Goal: Browse casually

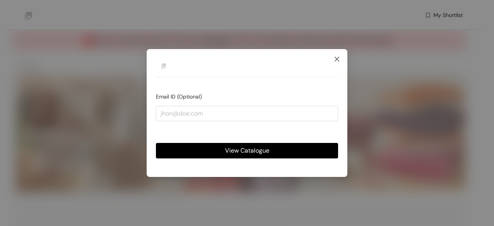
click at [339, 62] on icon "close" at bounding box center [337, 59] width 6 height 6
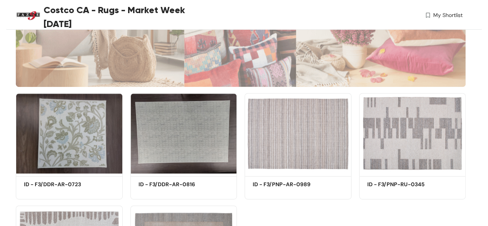
scroll to position [193, 0]
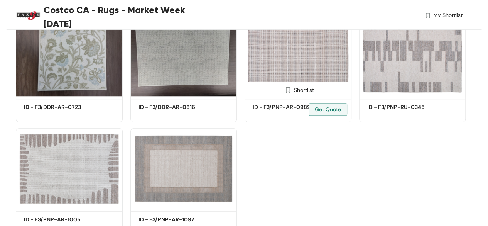
click at [307, 69] on img at bounding box center [298, 56] width 107 height 81
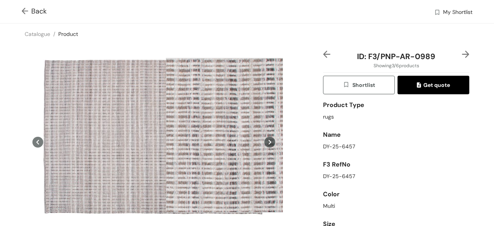
scroll to position [39, 0]
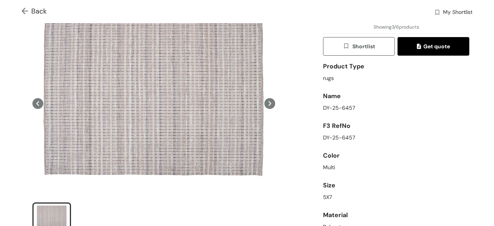
click at [268, 100] on icon at bounding box center [269, 103] width 11 height 11
click at [266, 105] on icon at bounding box center [269, 103] width 11 height 11
click at [36, 103] on icon at bounding box center [37, 103] width 11 height 11
click at [267, 104] on icon at bounding box center [269, 103] width 11 height 11
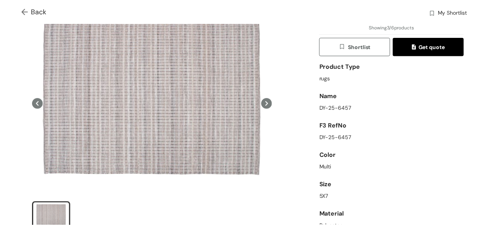
scroll to position [0, 0]
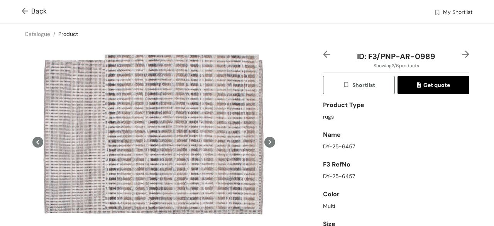
click at [182, 132] on div at bounding box center [182, 131] width 154 height 154
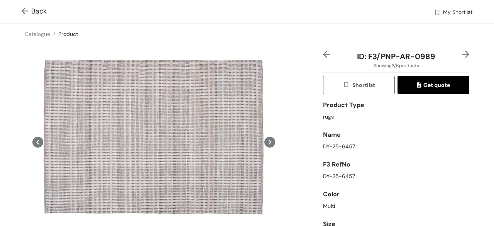
click at [462, 54] on img at bounding box center [465, 54] width 7 height 7
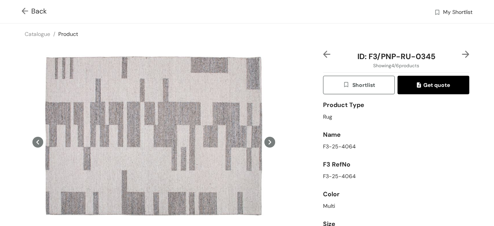
click at [462, 56] on img at bounding box center [465, 54] width 7 height 7
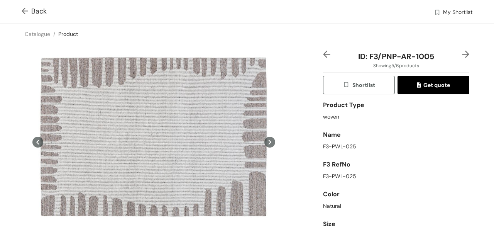
click at [462, 54] on img at bounding box center [465, 54] width 7 height 7
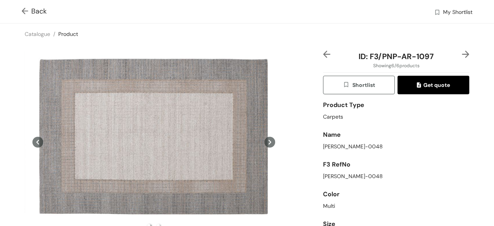
click at [264, 142] on icon at bounding box center [269, 142] width 11 height 11
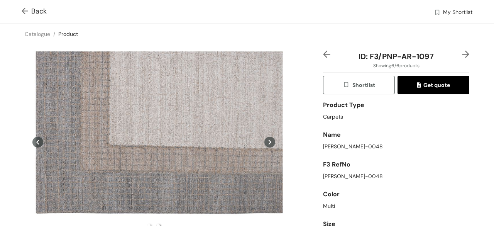
click at [264, 142] on icon at bounding box center [269, 142] width 11 height 11
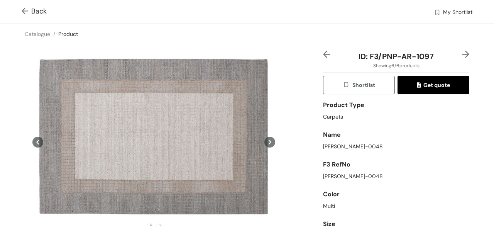
click at [264, 142] on icon at bounding box center [269, 142] width 11 height 11
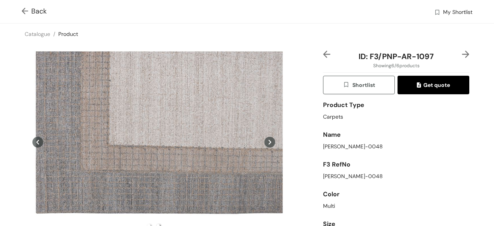
click at [462, 57] on img at bounding box center [465, 54] width 7 height 7
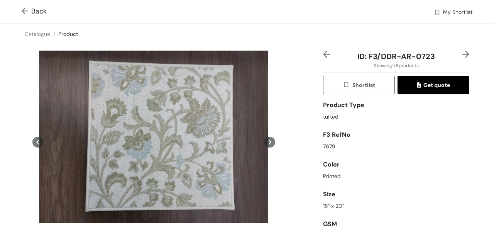
click at [462, 57] on img at bounding box center [465, 54] width 7 height 7
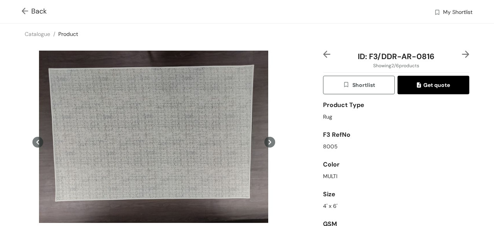
click at [462, 57] on img at bounding box center [465, 54] width 7 height 7
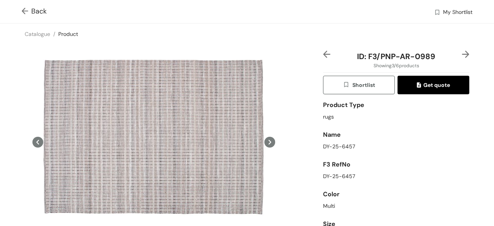
click at [462, 57] on img at bounding box center [465, 54] width 7 height 7
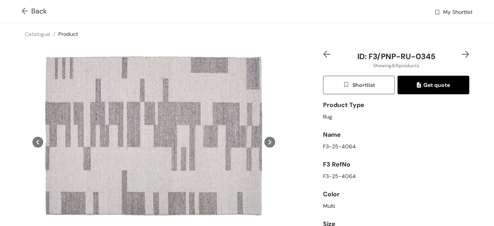
click at [28, 11] on img at bounding box center [27, 12] width 10 height 8
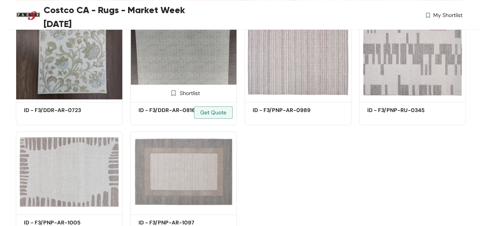
scroll to position [193, 0]
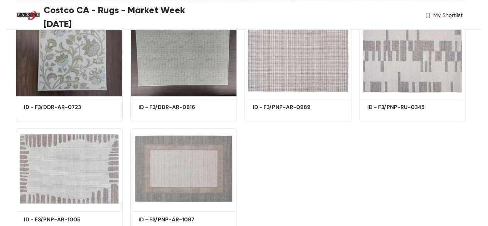
click at [314, 162] on div "Shortlist ID - F3/DDR-AR-0723 Get Quote Shortlist ID - F3/DDR-AR-0816 Get Quote…" at bounding box center [241, 122] width 458 height 224
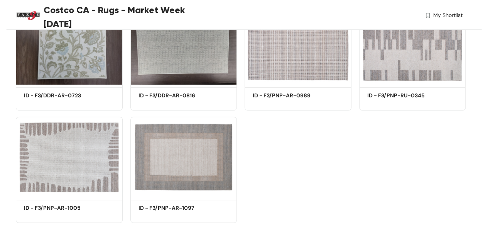
scroll to position [188, 0]
